Goal: Task Accomplishment & Management: Use online tool/utility

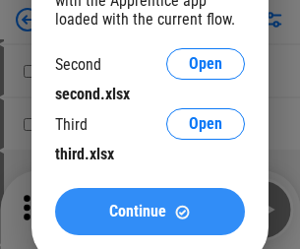
click at [149, 211] on span "Continue" at bounding box center [137, 211] width 57 height 16
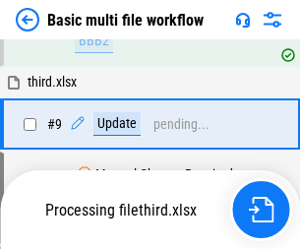
scroll to position [684, 0]
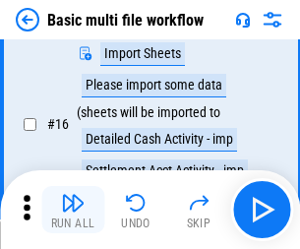
click at [73, 209] on img "button" at bounding box center [73, 203] width 24 height 24
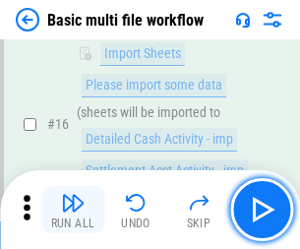
scroll to position [1308, 0]
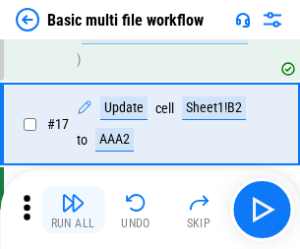
click at [73, 209] on img "button" at bounding box center [73, 203] width 24 height 24
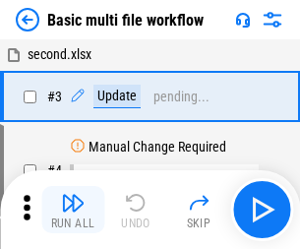
click at [73, 209] on img "button" at bounding box center [73, 203] width 24 height 24
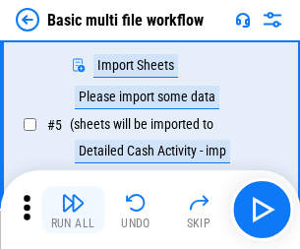
click at [73, 209] on img "button" at bounding box center [73, 203] width 24 height 24
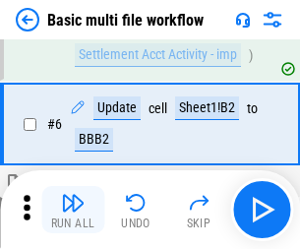
click at [73, 209] on img "button" at bounding box center [73, 203] width 24 height 24
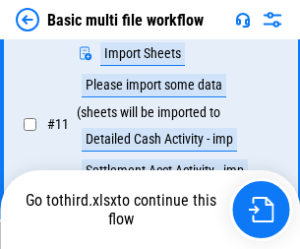
scroll to position [921, 0]
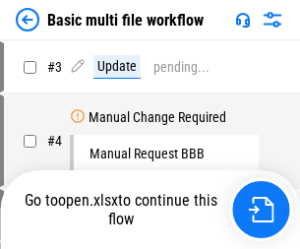
scroll to position [209, 0]
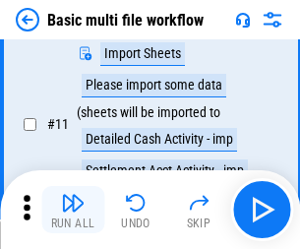
click at [73, 209] on img "button" at bounding box center [73, 203] width 24 height 24
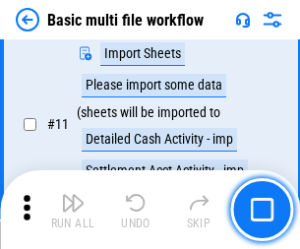
click at [73, 209] on img "button" at bounding box center [73, 203] width 24 height 24
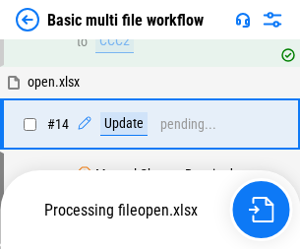
scroll to position [1169, 0]
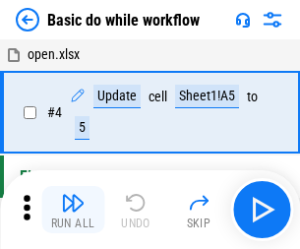
click at [73, 209] on img "button" at bounding box center [73, 203] width 24 height 24
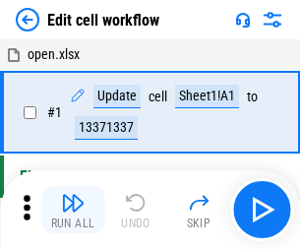
click at [73, 209] on img "button" at bounding box center [73, 203] width 24 height 24
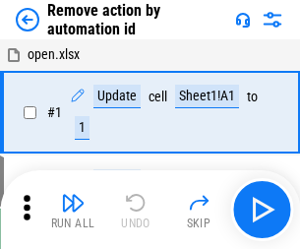
scroll to position [73, 0]
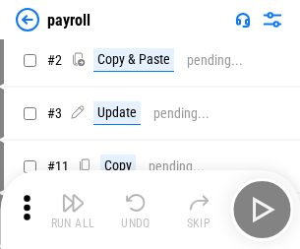
click at [73, 209] on img "button" at bounding box center [73, 203] width 24 height 24
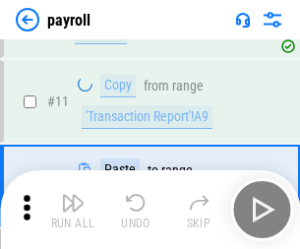
scroll to position [142, 0]
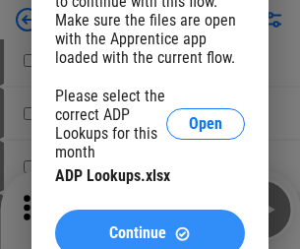
click at [149, 225] on span "Continue" at bounding box center [137, 233] width 57 height 16
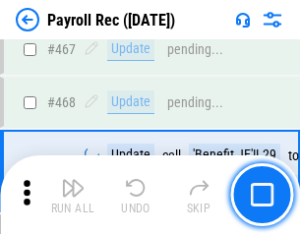
scroll to position [10471, 0]
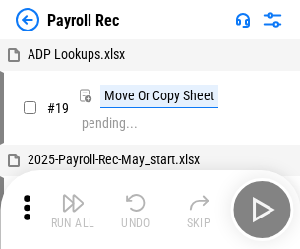
click at [73, 209] on img "button" at bounding box center [73, 203] width 24 height 24
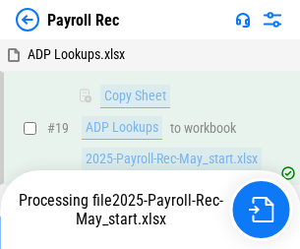
scroll to position [120, 0]
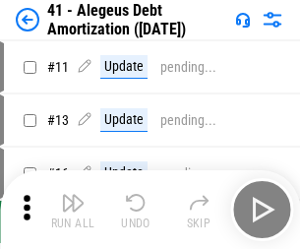
click at [73, 209] on img "button" at bounding box center [73, 203] width 24 height 24
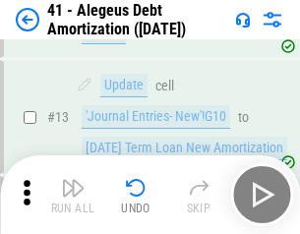
scroll to position [243, 0]
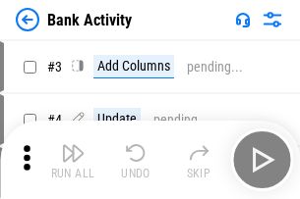
click at [73, 160] on img "button" at bounding box center [73, 153] width 24 height 24
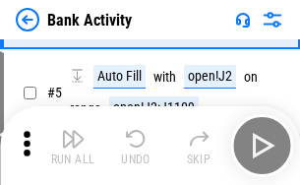
scroll to position [104, 0]
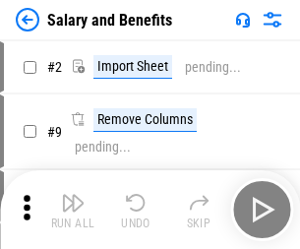
click at [73, 195] on img "button" at bounding box center [73, 203] width 24 height 24
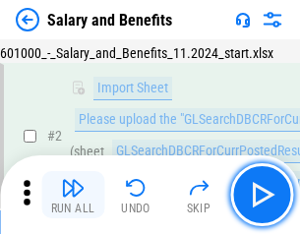
scroll to position [142, 0]
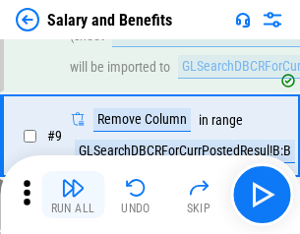
click at [73, 195] on img "button" at bounding box center [73, 188] width 24 height 24
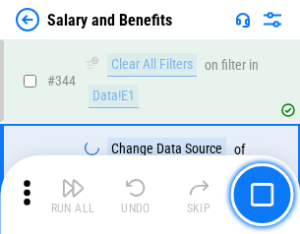
scroll to position [9200, 0]
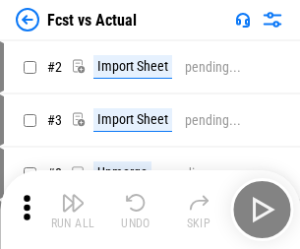
click at [73, 195] on img "button" at bounding box center [73, 203] width 24 height 24
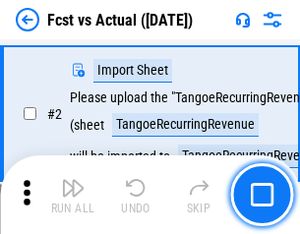
scroll to position [184, 0]
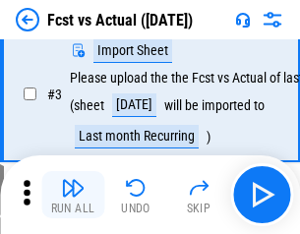
click at [73, 195] on img "button" at bounding box center [73, 188] width 24 height 24
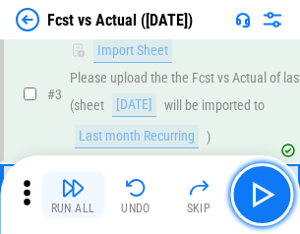
scroll to position [295, 0]
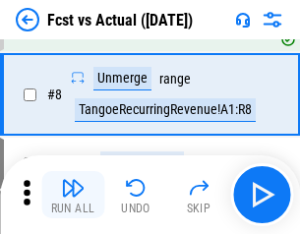
click at [73, 195] on img "button" at bounding box center [73, 188] width 24 height 24
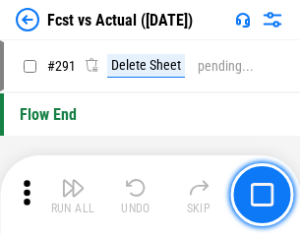
scroll to position [9299, 0]
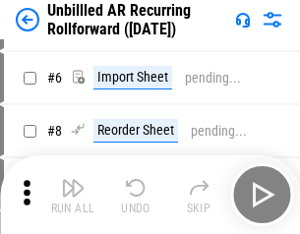
click at [73, 195] on img "button" at bounding box center [73, 188] width 24 height 24
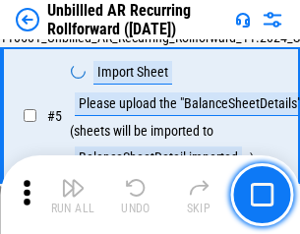
scroll to position [185, 0]
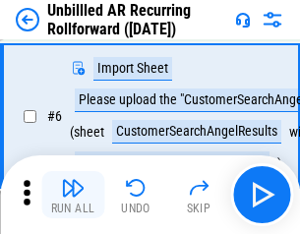
click at [73, 195] on img "button" at bounding box center [73, 188] width 24 height 24
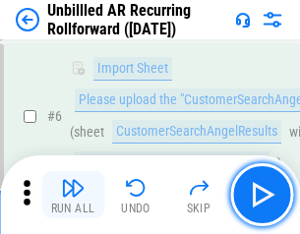
scroll to position [316, 0]
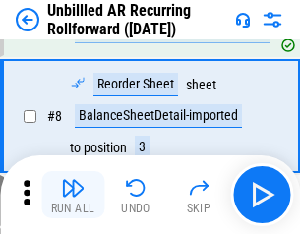
click at [73, 195] on img "button" at bounding box center [73, 188] width 24 height 24
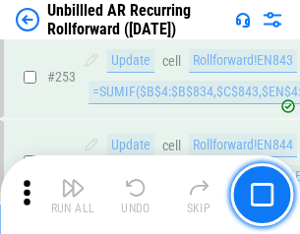
scroll to position [6674, 0]
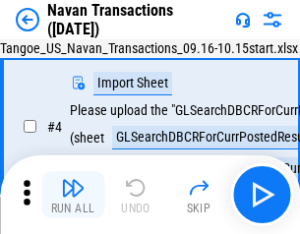
click at [73, 195] on img "button" at bounding box center [73, 188] width 24 height 24
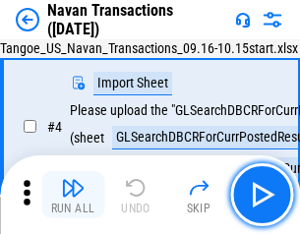
scroll to position [169, 0]
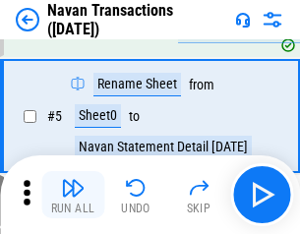
click at [73, 195] on img "button" at bounding box center [73, 188] width 24 height 24
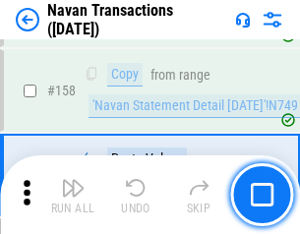
scroll to position [6371, 0]
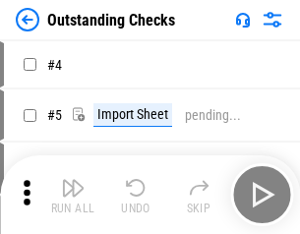
click at [73, 195] on img "button" at bounding box center [73, 188] width 24 height 24
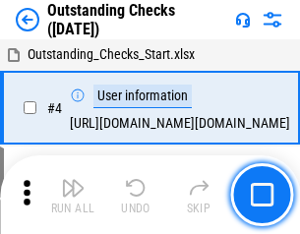
scroll to position [205, 0]
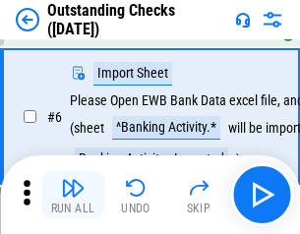
click at [73, 195] on img "button" at bounding box center [73, 188] width 24 height 24
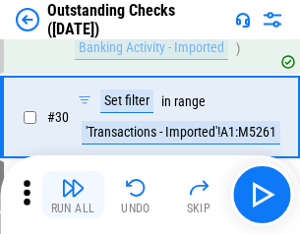
click at [73, 195] on img "button" at bounding box center [73, 188] width 24 height 24
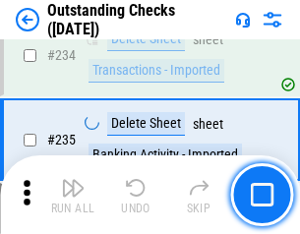
scroll to position [5967, 0]
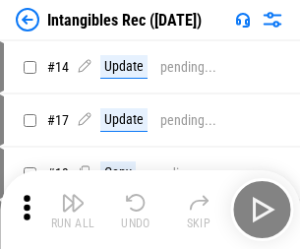
click at [73, 209] on img "button" at bounding box center [73, 203] width 24 height 24
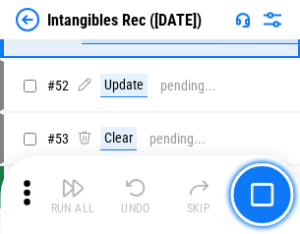
scroll to position [765, 0]
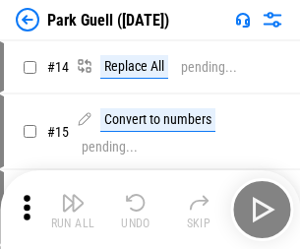
click at [73, 195] on img "button" at bounding box center [73, 203] width 24 height 24
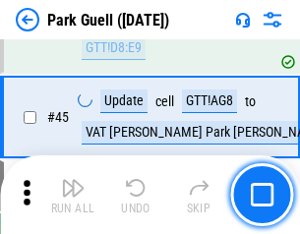
scroll to position [2457, 0]
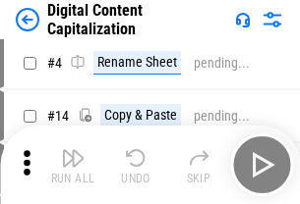
click at [73, 165] on img "button" at bounding box center [73, 158] width 24 height 24
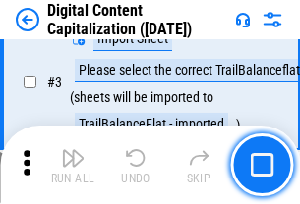
scroll to position [184, 0]
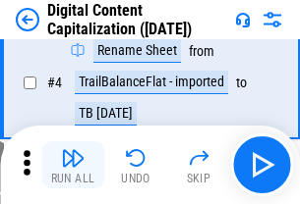
click at [73, 165] on img "button" at bounding box center [73, 158] width 24 height 24
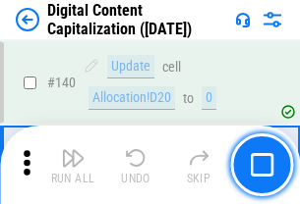
scroll to position [2084, 0]
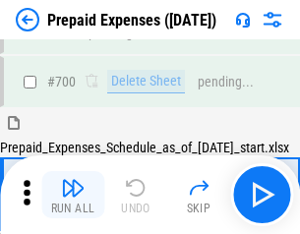
click at [73, 195] on img "button" at bounding box center [73, 188] width 24 height 24
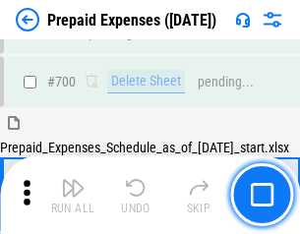
scroll to position [5403, 0]
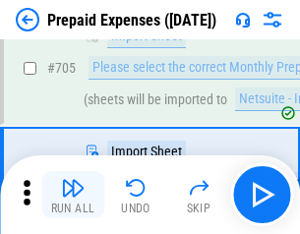
click at [73, 195] on img "button" at bounding box center [73, 188] width 24 height 24
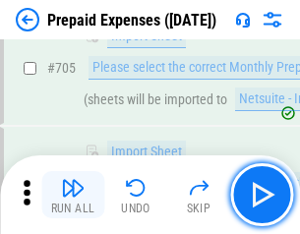
scroll to position [5503, 0]
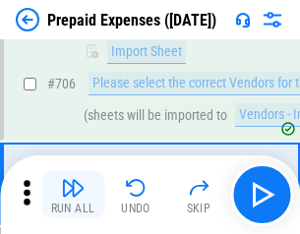
click at [73, 195] on img "button" at bounding box center [73, 188] width 24 height 24
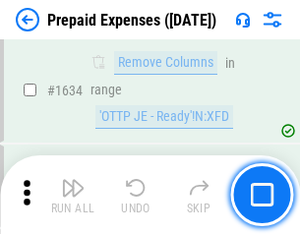
scroll to position [19131, 0]
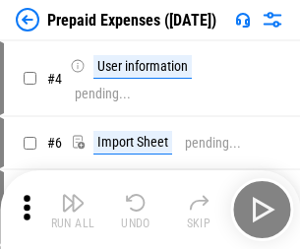
click at [73, 209] on img "button" at bounding box center [73, 203] width 24 height 24
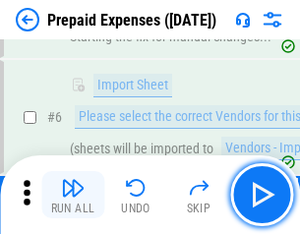
scroll to position [187, 0]
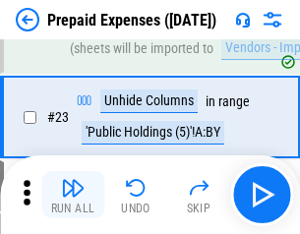
click at [73, 195] on img "button" at bounding box center [73, 188] width 24 height 24
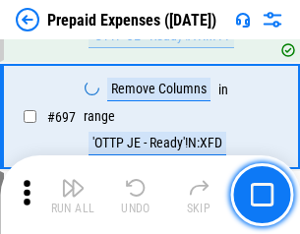
scroll to position [6842, 0]
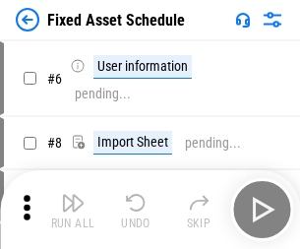
click at [73, 209] on img "button" at bounding box center [73, 203] width 24 height 24
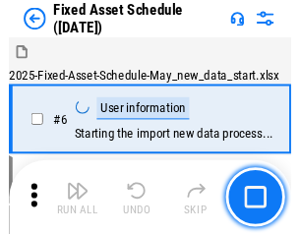
scroll to position [206, 0]
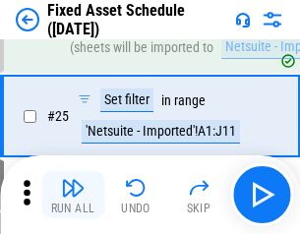
click at [73, 195] on img "button" at bounding box center [73, 188] width 24 height 24
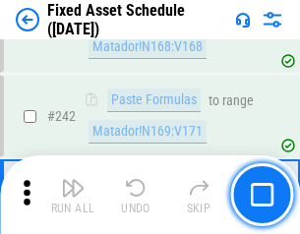
scroll to position [6087, 0]
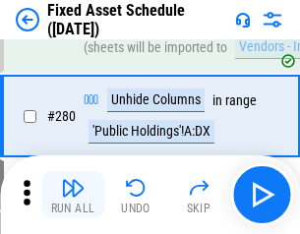
click at [73, 195] on img "button" at bounding box center [73, 188] width 24 height 24
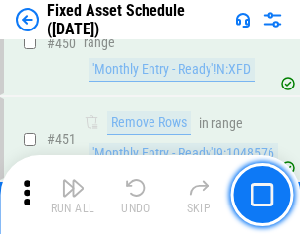
scroll to position [8784, 0]
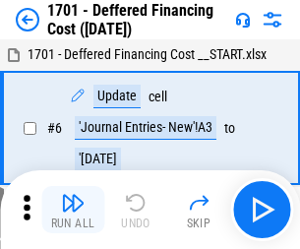
click at [73, 209] on img "button" at bounding box center [73, 203] width 24 height 24
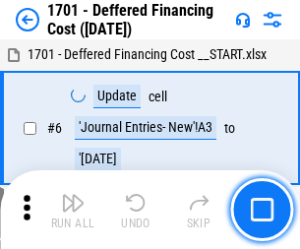
scroll to position [236, 0]
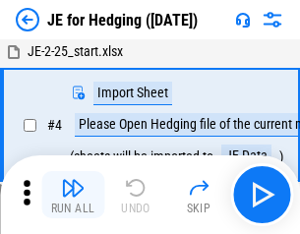
click at [73, 195] on img "button" at bounding box center [73, 188] width 24 height 24
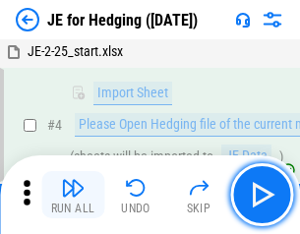
scroll to position [111, 0]
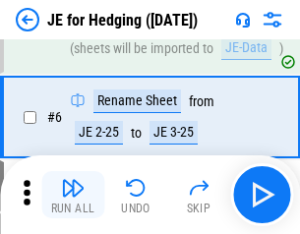
click at [73, 195] on img "button" at bounding box center [73, 188] width 24 height 24
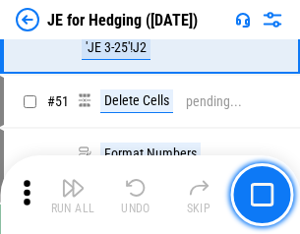
scroll to position [1272, 0]
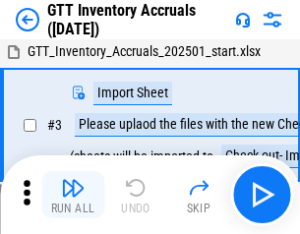
click at [73, 195] on img "button" at bounding box center [73, 188] width 24 height 24
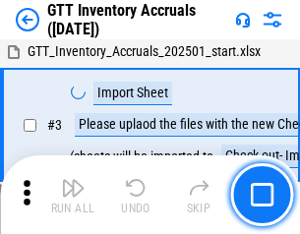
scroll to position [127, 0]
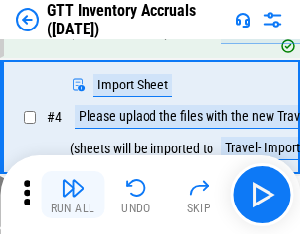
click at [73, 195] on img "button" at bounding box center [73, 188] width 24 height 24
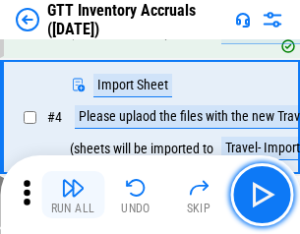
scroll to position [227, 0]
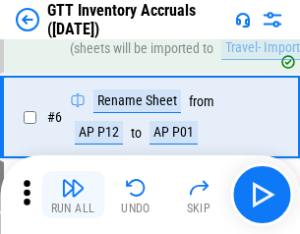
click at [73, 195] on img "button" at bounding box center [73, 188] width 24 height 24
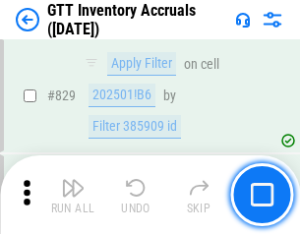
scroll to position [14914, 0]
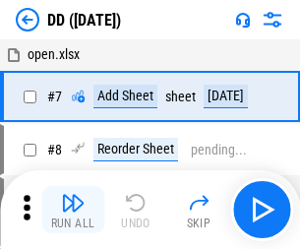
click at [73, 209] on img "button" at bounding box center [73, 203] width 24 height 24
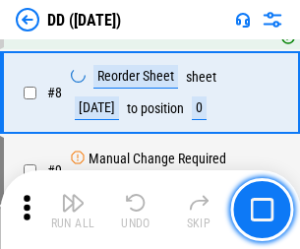
scroll to position [190, 0]
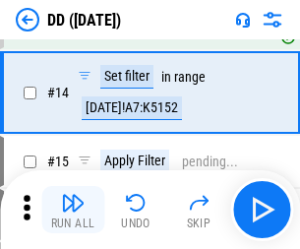
click at [73, 209] on img "button" at bounding box center [73, 203] width 24 height 24
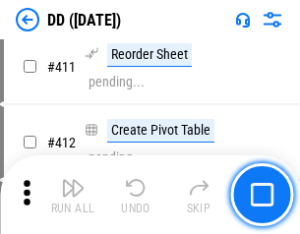
scroll to position [8905, 0]
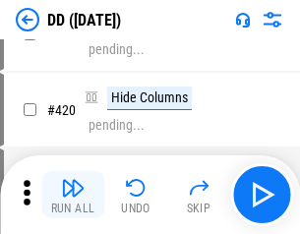
click at [73, 195] on img "button" at bounding box center [73, 188] width 24 height 24
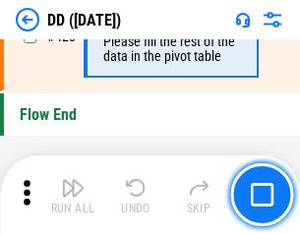
scroll to position [9404, 0]
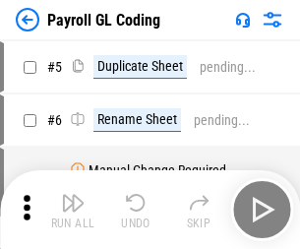
click at [73, 209] on img "button" at bounding box center [73, 203] width 24 height 24
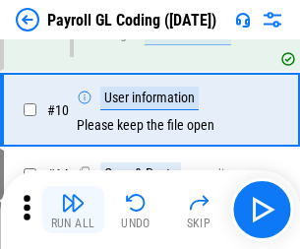
click at [73, 209] on img "button" at bounding box center [73, 203] width 24 height 24
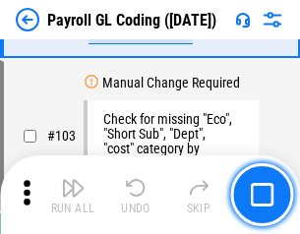
scroll to position [4610, 0]
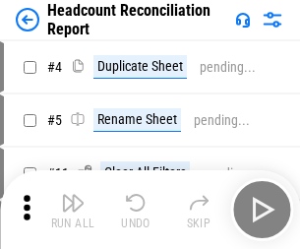
click at [73, 209] on img "button" at bounding box center [73, 203] width 24 height 24
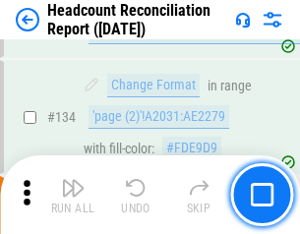
scroll to position [2362, 0]
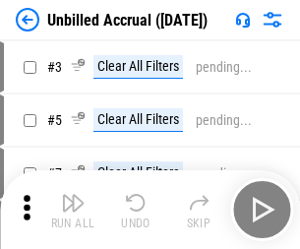
click at [73, 209] on img "button" at bounding box center [73, 203] width 24 height 24
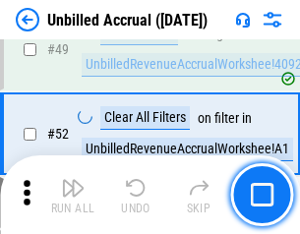
scroll to position [1782, 0]
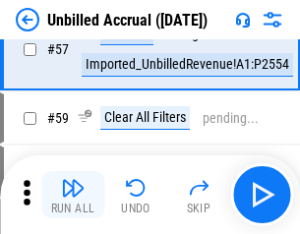
click at [73, 195] on img "button" at bounding box center [73, 188] width 24 height 24
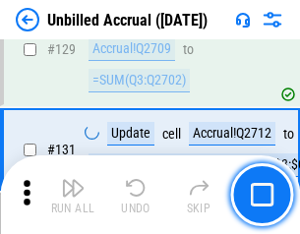
scroll to position [5853, 0]
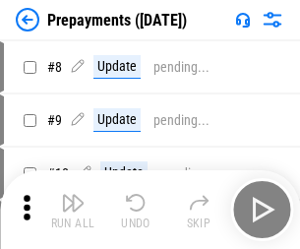
click at [73, 209] on img "button" at bounding box center [73, 203] width 24 height 24
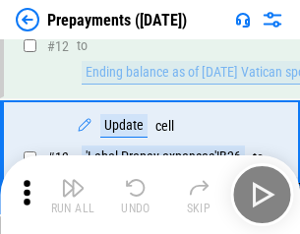
scroll to position [123, 0]
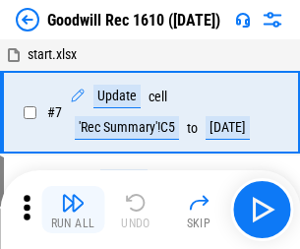
click at [73, 209] on img "button" at bounding box center [73, 203] width 24 height 24
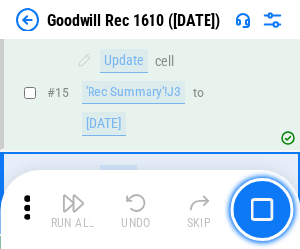
scroll to position [336, 0]
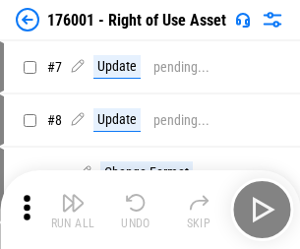
click at [73, 209] on img "button" at bounding box center [73, 203] width 24 height 24
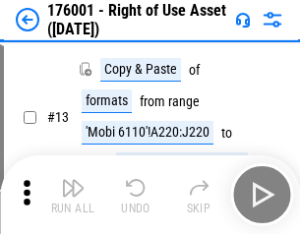
scroll to position [127, 0]
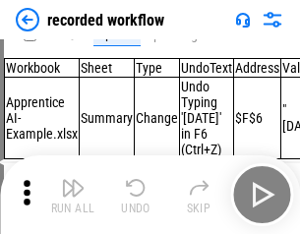
click at [73, 195] on img "button" at bounding box center [73, 188] width 24 height 24
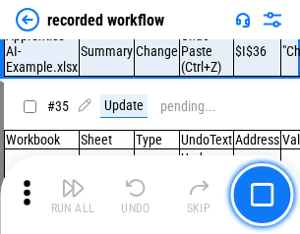
scroll to position [6142, 0]
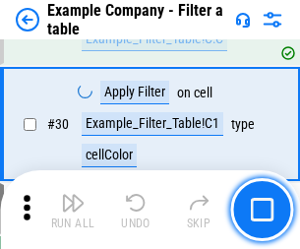
scroll to position [1798, 0]
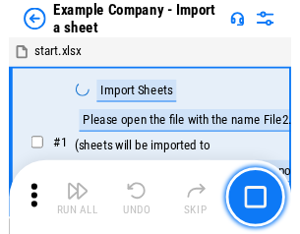
scroll to position [165, 0]
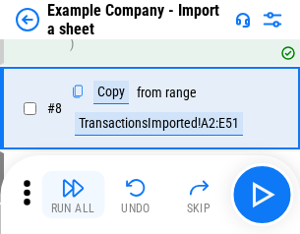
click at [73, 195] on img "button" at bounding box center [73, 188] width 24 height 24
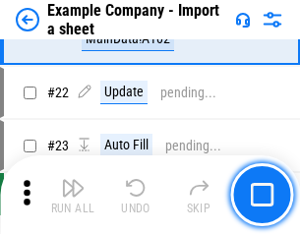
scroll to position [434, 0]
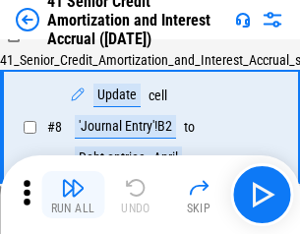
click at [73, 195] on img "button" at bounding box center [73, 188] width 24 height 24
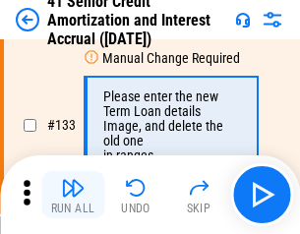
click at [73, 195] on img "button" at bounding box center [73, 188] width 24 height 24
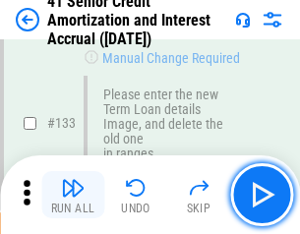
scroll to position [2053, 0]
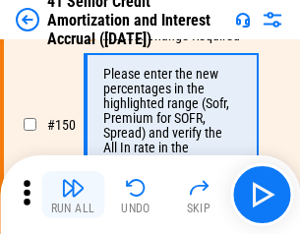
click at [73, 195] on img "button" at bounding box center [73, 188] width 24 height 24
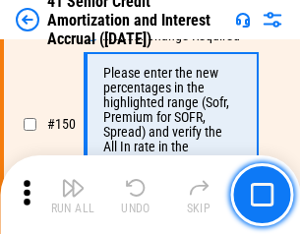
scroll to position [2260, 0]
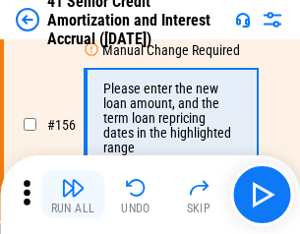
click at [73, 195] on img "button" at bounding box center [73, 188] width 24 height 24
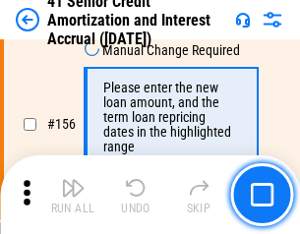
scroll to position [2395, 0]
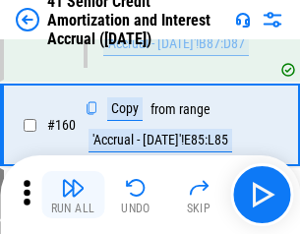
click at [73, 195] on img "button" at bounding box center [73, 188] width 24 height 24
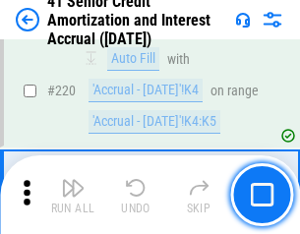
scroll to position [4401, 0]
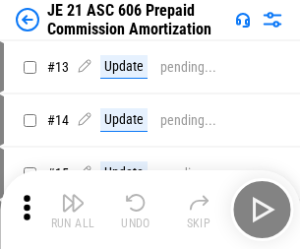
click at [73, 195] on img "button" at bounding box center [73, 203] width 24 height 24
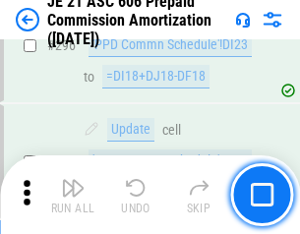
scroll to position [3616, 0]
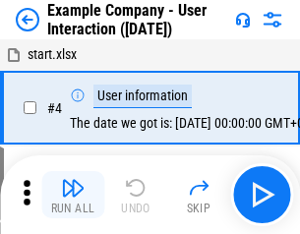
click at [73, 195] on img "button" at bounding box center [73, 188] width 24 height 24
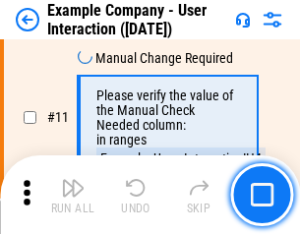
scroll to position [425, 0]
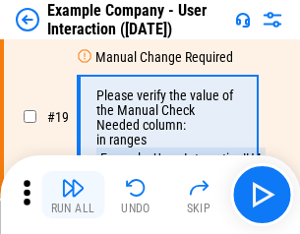
click at [73, 195] on img "button" at bounding box center [73, 188] width 24 height 24
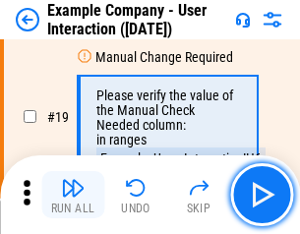
click at [73, 195] on img "button" at bounding box center [73, 188] width 24 height 24
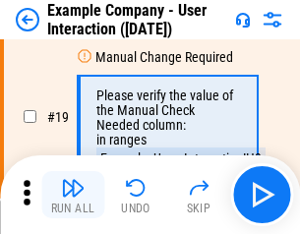
click at [73, 195] on img "button" at bounding box center [73, 188] width 24 height 24
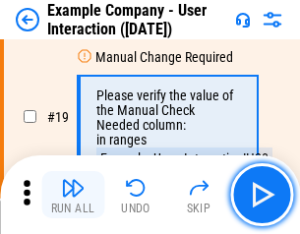
click at [73, 195] on img "button" at bounding box center [73, 188] width 24 height 24
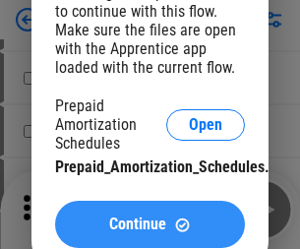
click at [149, 224] on span "Continue" at bounding box center [137, 224] width 57 height 16
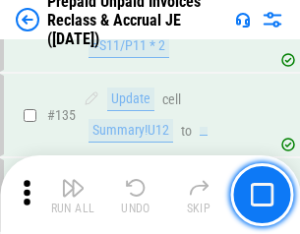
scroll to position [2547, 0]
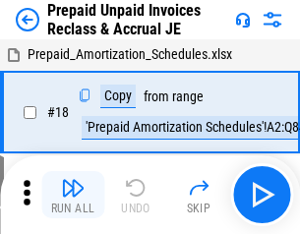
click at [73, 195] on img "button" at bounding box center [73, 188] width 24 height 24
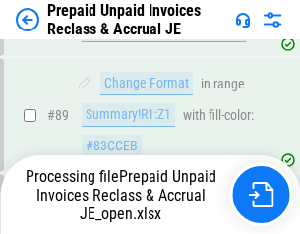
scroll to position [1603, 0]
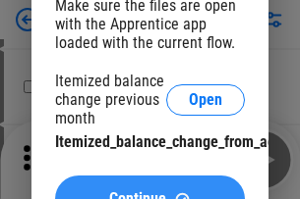
click at [149, 192] on span "Continue" at bounding box center [137, 200] width 57 height 16
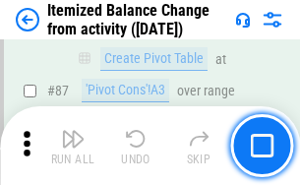
scroll to position [1921, 0]
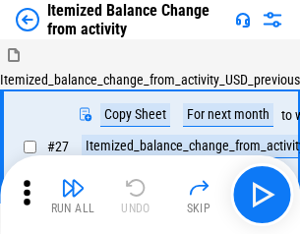
scroll to position [30, 0]
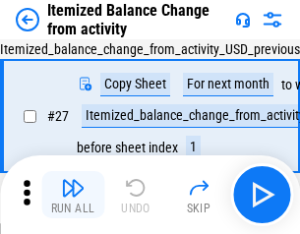
click at [73, 195] on img "button" at bounding box center [73, 188] width 24 height 24
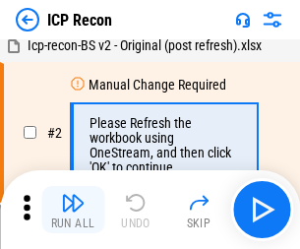
click at [73, 209] on img "button" at bounding box center [73, 203] width 24 height 24
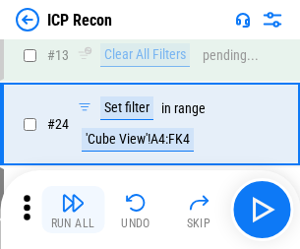
click at [73, 209] on img "button" at bounding box center [73, 203] width 24 height 24
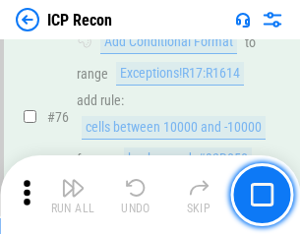
scroll to position [1766, 0]
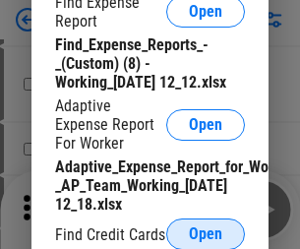
click at [205, 233] on span "Open" at bounding box center [205, 234] width 33 height 16
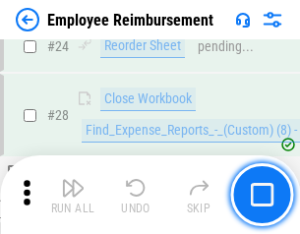
scroll to position [919, 0]
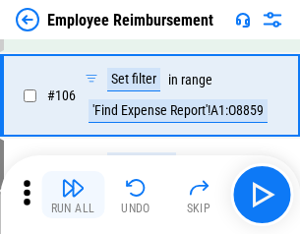
click at [73, 195] on img "button" at bounding box center [73, 188] width 24 height 24
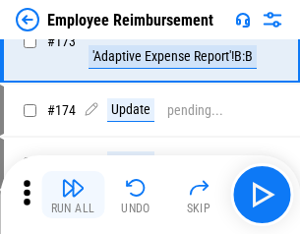
click at [73, 195] on img "button" at bounding box center [73, 188] width 24 height 24
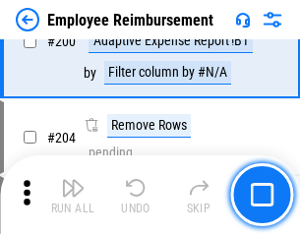
scroll to position [4971, 0]
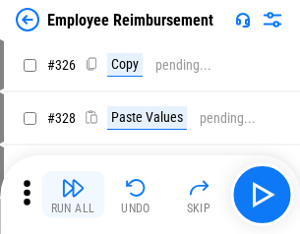
click at [73, 195] on img "button" at bounding box center [73, 188] width 24 height 24
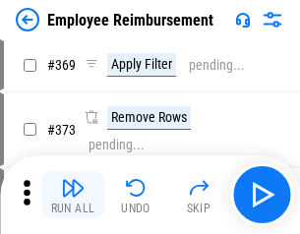
click at [73, 195] on img "button" at bounding box center [73, 188] width 24 height 24
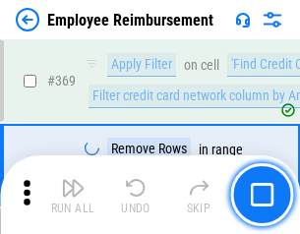
scroll to position [10468, 0]
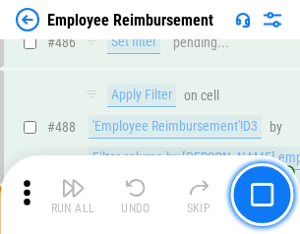
click at [73, 195] on img "button" at bounding box center [73, 188] width 24 height 24
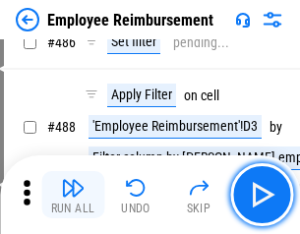
click at [73, 195] on img "button" at bounding box center [73, 188] width 24 height 24
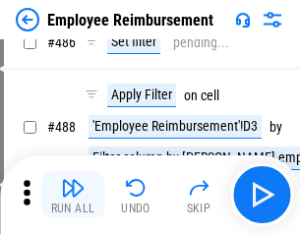
click at [73, 195] on img "button" at bounding box center [73, 188] width 24 height 24
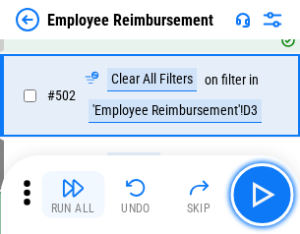
scroll to position [12610, 0]
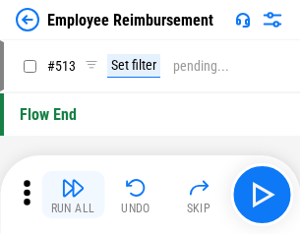
click at [73, 195] on img "button" at bounding box center [73, 188] width 24 height 24
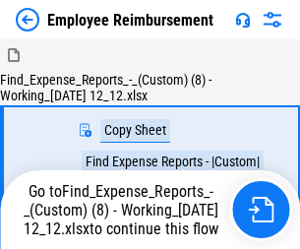
scroll to position [67, 0]
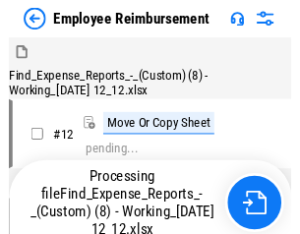
scroll to position [67, 0]
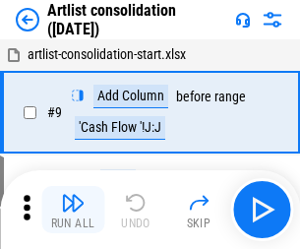
click at [73, 209] on img "button" at bounding box center [73, 203] width 24 height 24
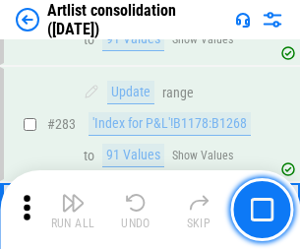
scroll to position [8126, 0]
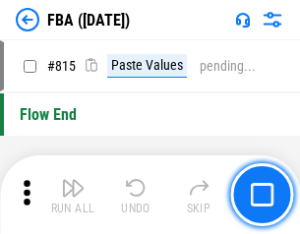
scroll to position [17505, 0]
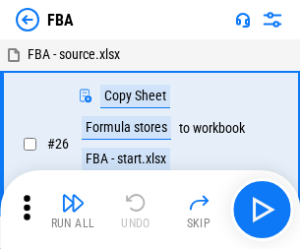
scroll to position [20, 0]
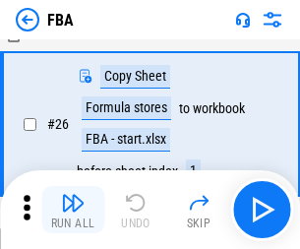
click at [73, 209] on img "button" at bounding box center [73, 203] width 24 height 24
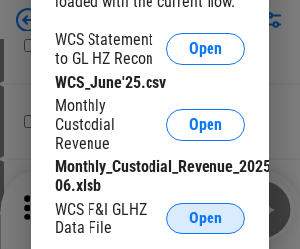
click at [205, 218] on span "Open" at bounding box center [205, 218] width 33 height 16
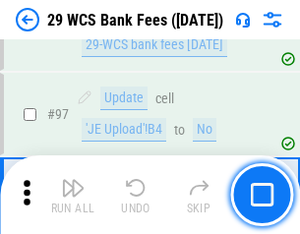
scroll to position [1915, 0]
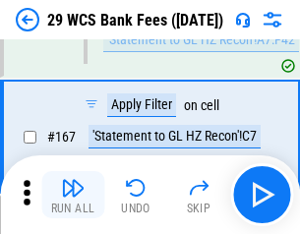
click at [73, 195] on img "button" at bounding box center [73, 188] width 24 height 24
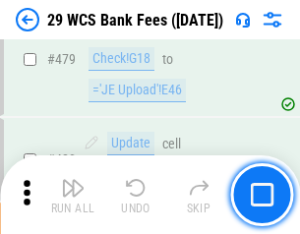
scroll to position [10131, 0]
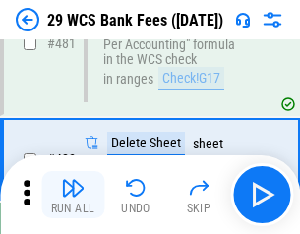
click at [73, 195] on img "button" at bounding box center [73, 188] width 24 height 24
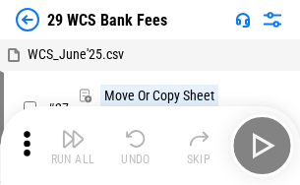
scroll to position [35, 0]
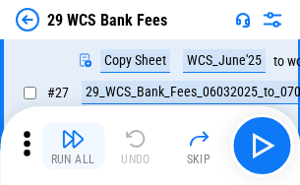
click at [73, 145] on img "button" at bounding box center [73, 139] width 24 height 24
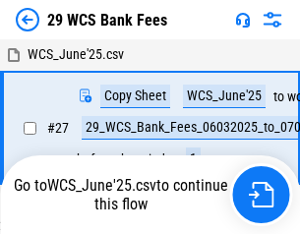
scroll to position [11, 0]
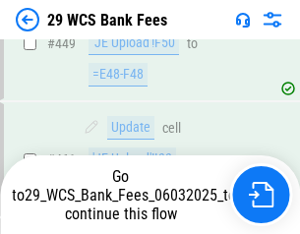
scroll to position [9995, 0]
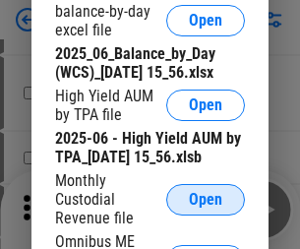
click at [205, 207] on span "Open" at bounding box center [205, 200] width 33 height 16
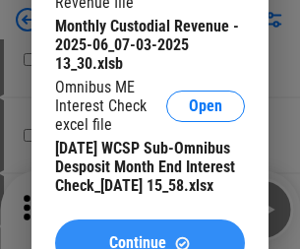
click at [149, 235] on span "Continue" at bounding box center [137, 243] width 57 height 16
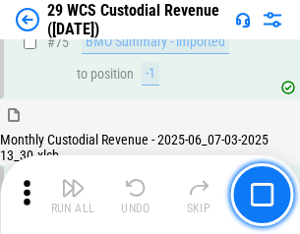
scroll to position [2052, 0]
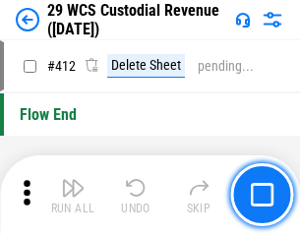
click at [73, 195] on img "button" at bounding box center [73, 188] width 24 height 24
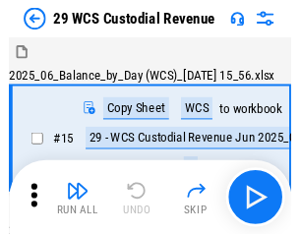
scroll to position [47, 0]
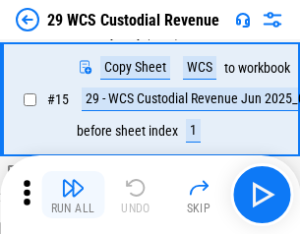
click at [73, 195] on img "button" at bounding box center [73, 188] width 24 height 24
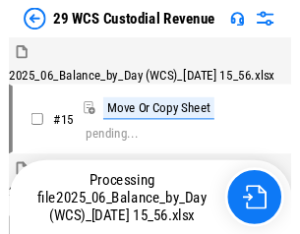
scroll to position [47, 0]
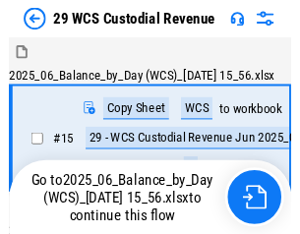
scroll to position [36, 0]
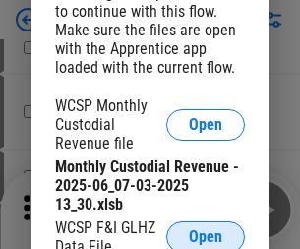
click at [205, 233] on span "Open" at bounding box center [205, 237] width 33 height 16
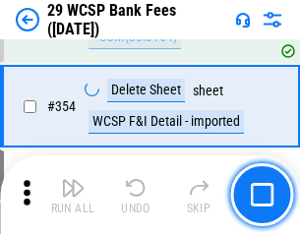
scroll to position [6532, 0]
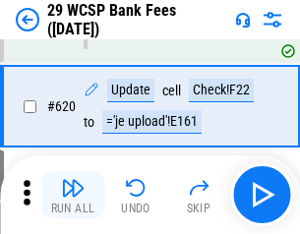
click at [73, 195] on img "button" at bounding box center [73, 188] width 24 height 24
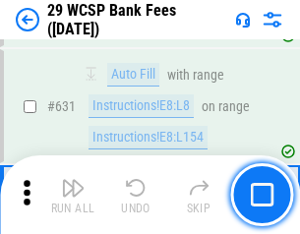
scroll to position [11325, 0]
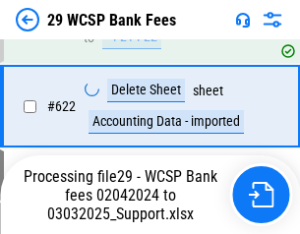
scroll to position [11303, 0]
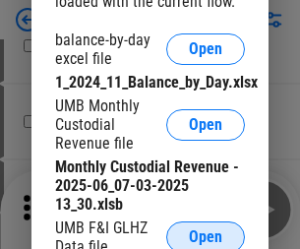
click at [205, 233] on span "Open" at bounding box center [205, 237] width 33 height 16
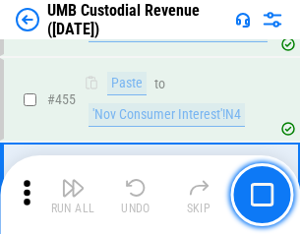
scroll to position [8385, 0]
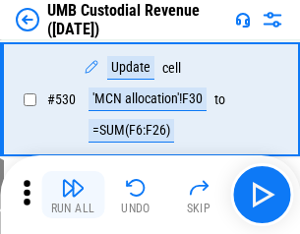
click at [73, 195] on img "button" at bounding box center [73, 188] width 24 height 24
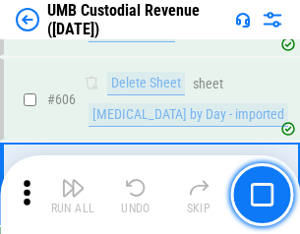
scroll to position [11342, 0]
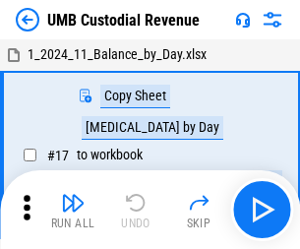
scroll to position [15, 0]
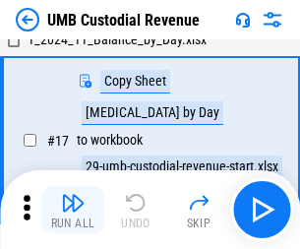
click at [73, 209] on img "button" at bounding box center [73, 203] width 24 height 24
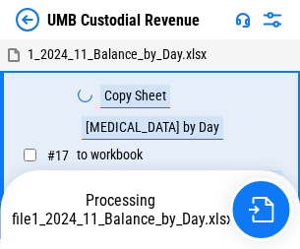
scroll to position [15, 0]
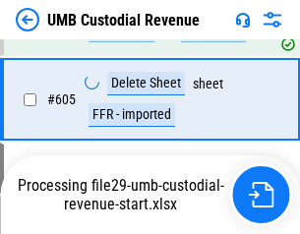
scroll to position [11297, 0]
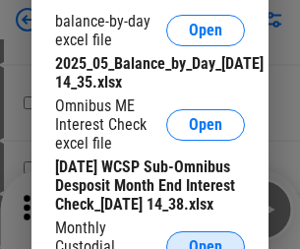
click at [205, 239] on span "Open" at bounding box center [205, 247] width 33 height 16
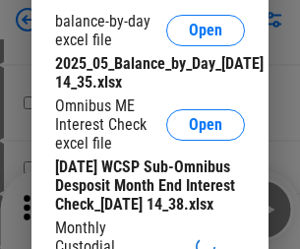
scroll to position [373, 0]
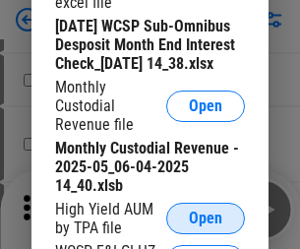
click at [205, 226] on span "Open" at bounding box center [205, 218] width 33 height 16
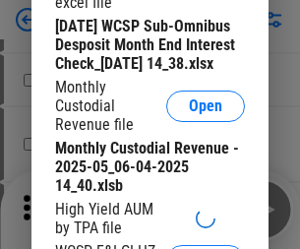
scroll to position [377, 0]
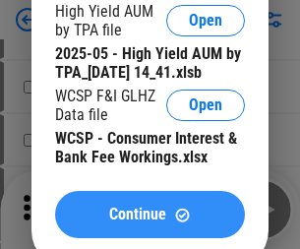
click at [149, 222] on span "Continue" at bounding box center [137, 214] width 57 height 16
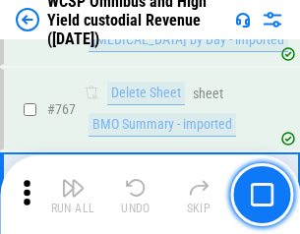
scroll to position [16011, 0]
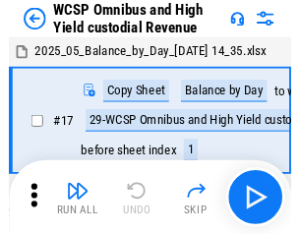
scroll to position [11, 0]
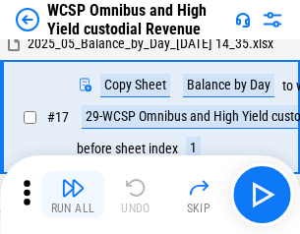
click at [73, 195] on img "button" at bounding box center [73, 188] width 24 height 24
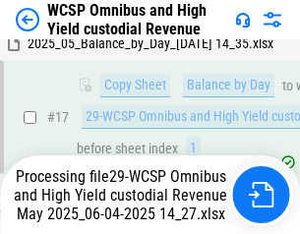
scroll to position [409, 0]
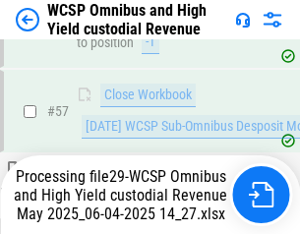
scroll to position [2016, 0]
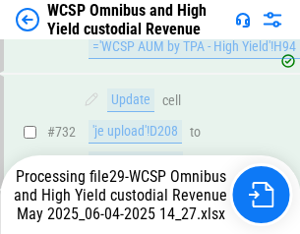
scroll to position [15797, 0]
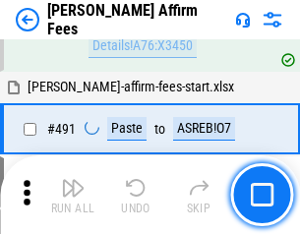
scroll to position [5343, 0]
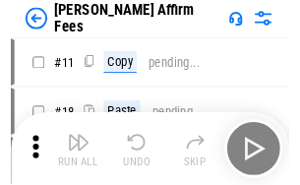
scroll to position [20, 0]
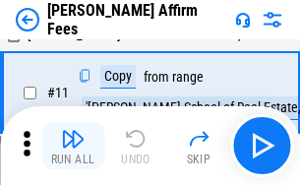
click at [73, 145] on img "button" at bounding box center [73, 139] width 24 height 24
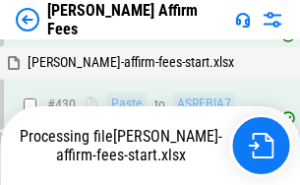
scroll to position [4544, 0]
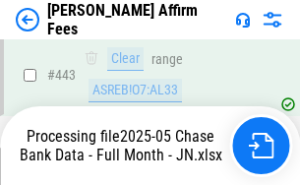
scroll to position [5153, 0]
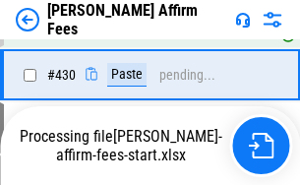
scroll to position [4460, 0]
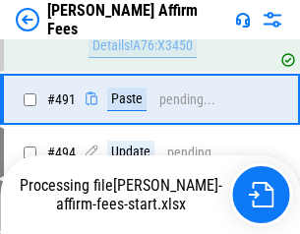
scroll to position [5243, 0]
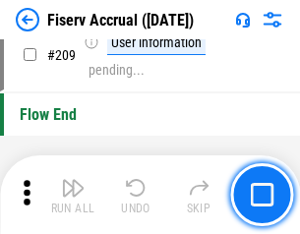
scroll to position [6102, 0]
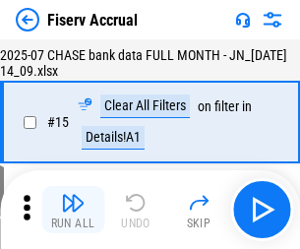
click at [73, 209] on img "button" at bounding box center [73, 203] width 24 height 24
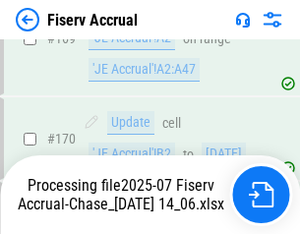
scroll to position [5170, 0]
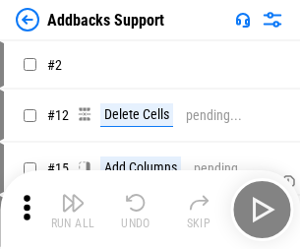
click at [73, 195] on img "button" at bounding box center [73, 203] width 24 height 24
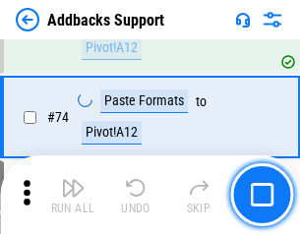
scroll to position [1431, 0]
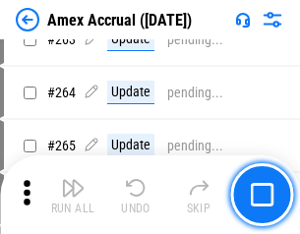
scroll to position [5511, 0]
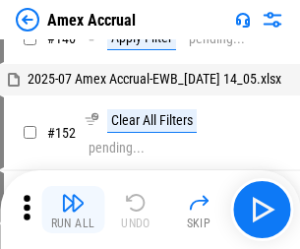
click at [73, 209] on img "button" at bounding box center [73, 203] width 24 height 24
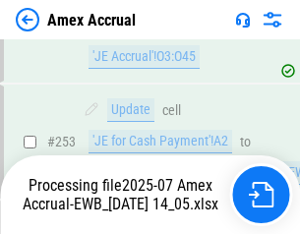
scroll to position [5855, 0]
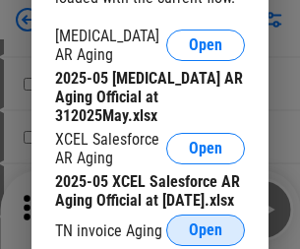
click at [205, 224] on span "Open" at bounding box center [205, 230] width 33 height 16
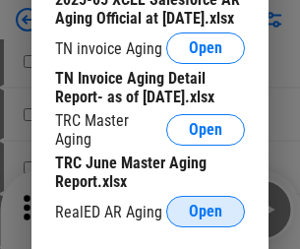
click at [205, 205] on span "Open" at bounding box center [205, 211] width 33 height 16
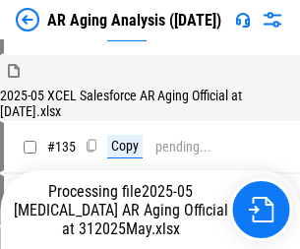
scroll to position [749, 0]
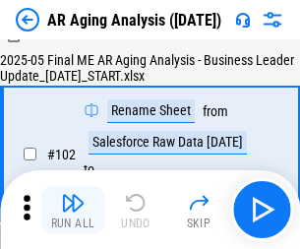
click at [73, 209] on img "button" at bounding box center [73, 203] width 24 height 24
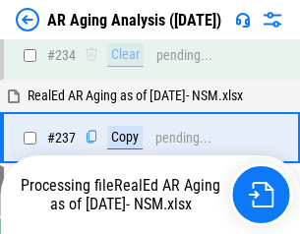
scroll to position [3046, 0]
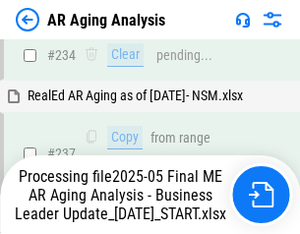
scroll to position [3105, 0]
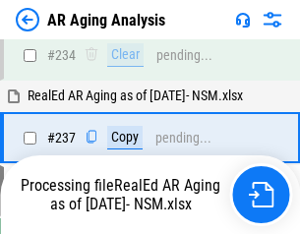
scroll to position [3023, 0]
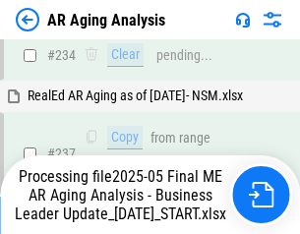
scroll to position [3023, 0]
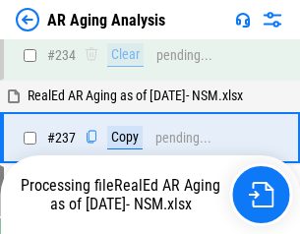
scroll to position [3023, 0]
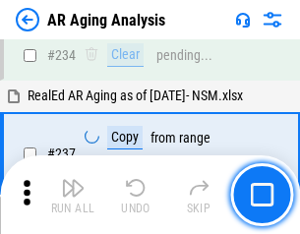
scroll to position [3023, 0]
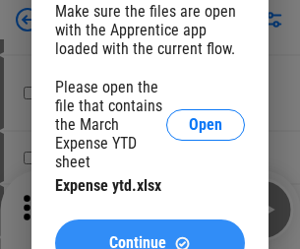
click at [149, 235] on span "Continue" at bounding box center [137, 243] width 57 height 16
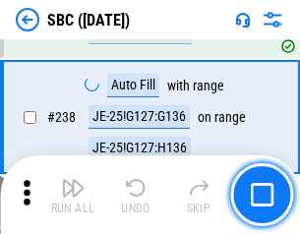
scroll to position [3716, 0]
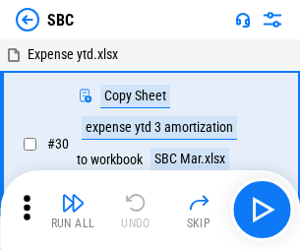
scroll to position [20, 0]
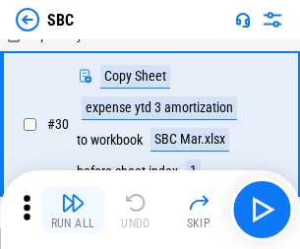
click at [73, 209] on img "button" at bounding box center [73, 203] width 24 height 24
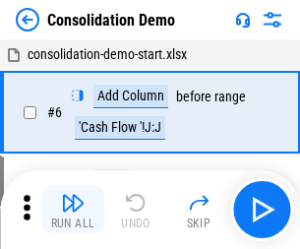
click at [73, 209] on img "button" at bounding box center [73, 203] width 24 height 24
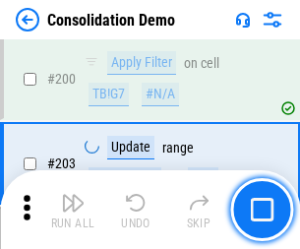
scroll to position [6161, 0]
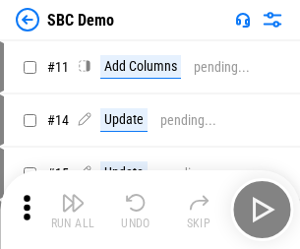
click at [73, 209] on img "button" at bounding box center [73, 203] width 24 height 24
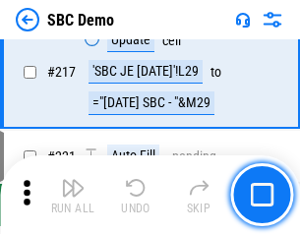
scroll to position [4851, 0]
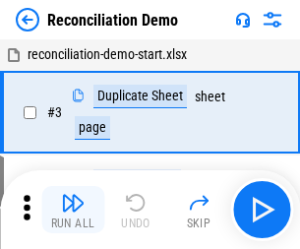
click at [73, 209] on img "button" at bounding box center [73, 203] width 24 height 24
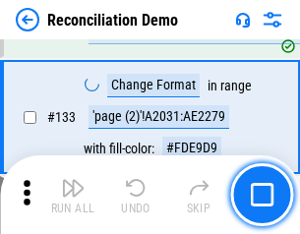
scroll to position [2333, 0]
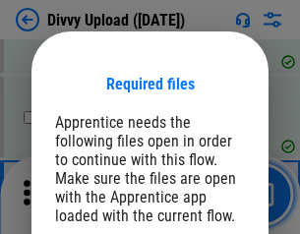
scroll to position [1663, 0]
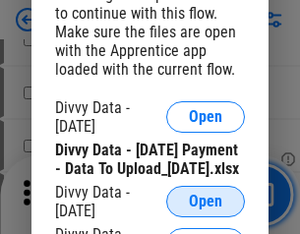
click at [205, 209] on span "Open" at bounding box center [205, 202] width 33 height 16
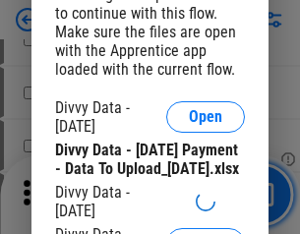
scroll to position [1812, 0]
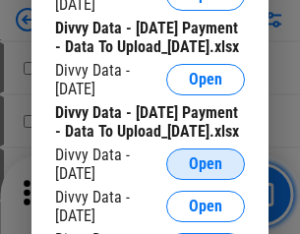
click at [205, 172] on span "Open" at bounding box center [205, 164] width 33 height 16
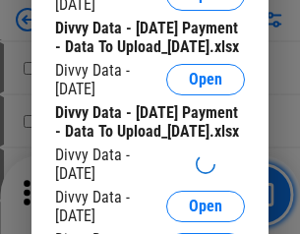
scroll to position [2018, 0]
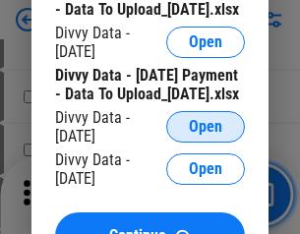
click at [205, 135] on span "Open" at bounding box center [205, 127] width 33 height 16
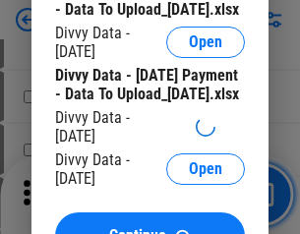
scroll to position [2224, 0]
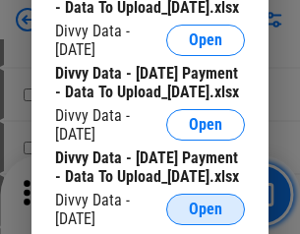
click at [205, 201] on span "Open" at bounding box center [205, 209] width 33 height 16
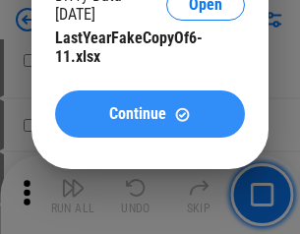
click at [149, 122] on span "Continue" at bounding box center [137, 114] width 57 height 16
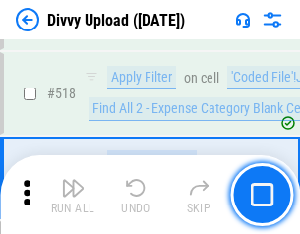
scroll to position [12327, 0]
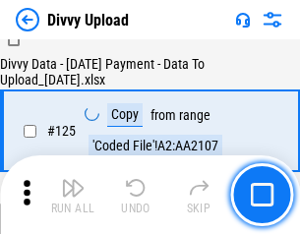
scroll to position [1941, 0]
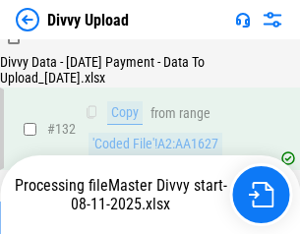
scroll to position [2375, 0]
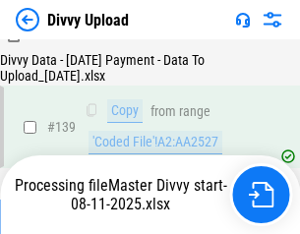
scroll to position [2808, 0]
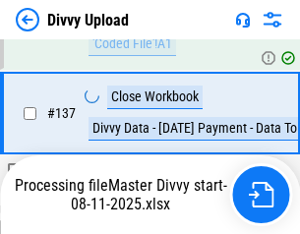
scroll to position [2694, 0]
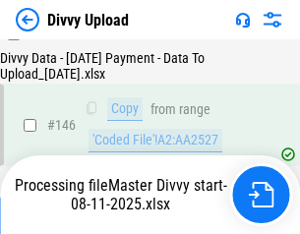
scroll to position [3241, 0]
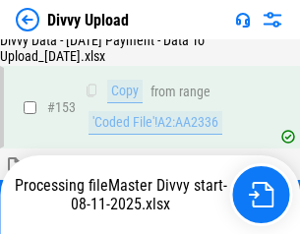
scroll to position [3690, 0]
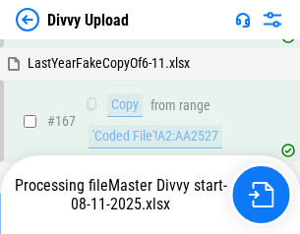
scroll to position [4505, 0]
